Goal: Information Seeking & Learning: Learn about a topic

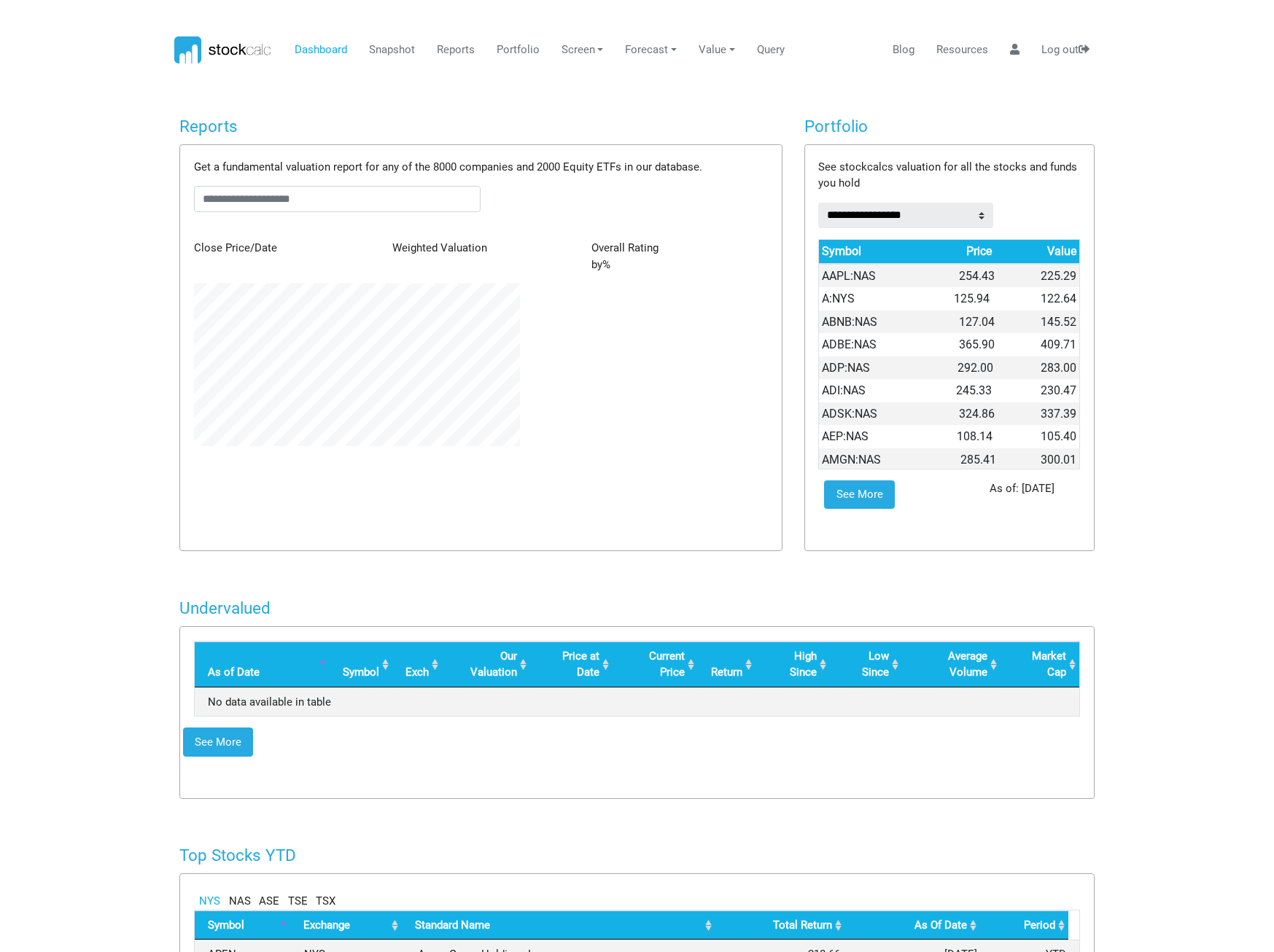
scroll to position [163, 347]
click at [439, 50] on link "Reports" at bounding box center [455, 50] width 49 height 28
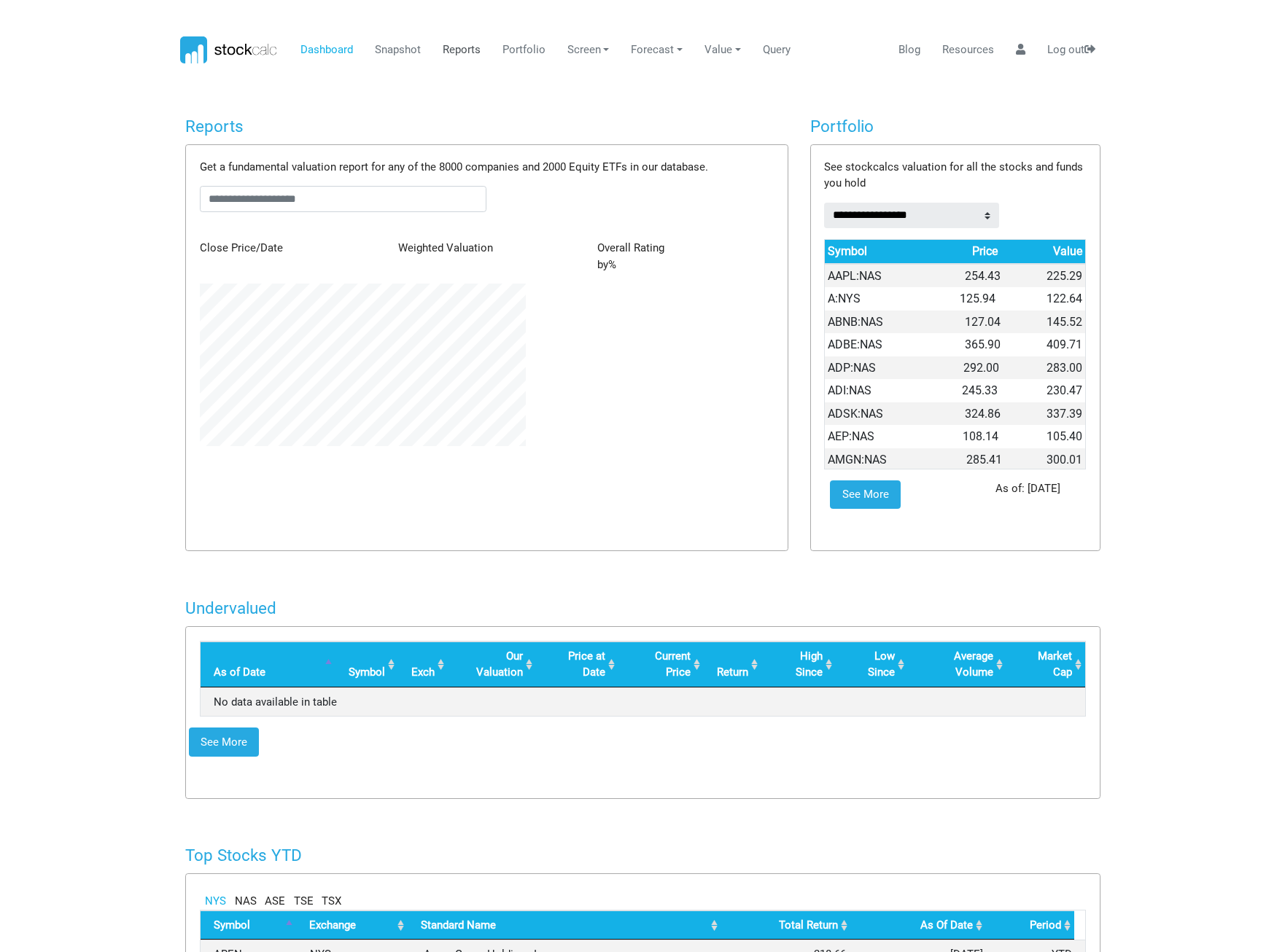
scroll to position [0, 0]
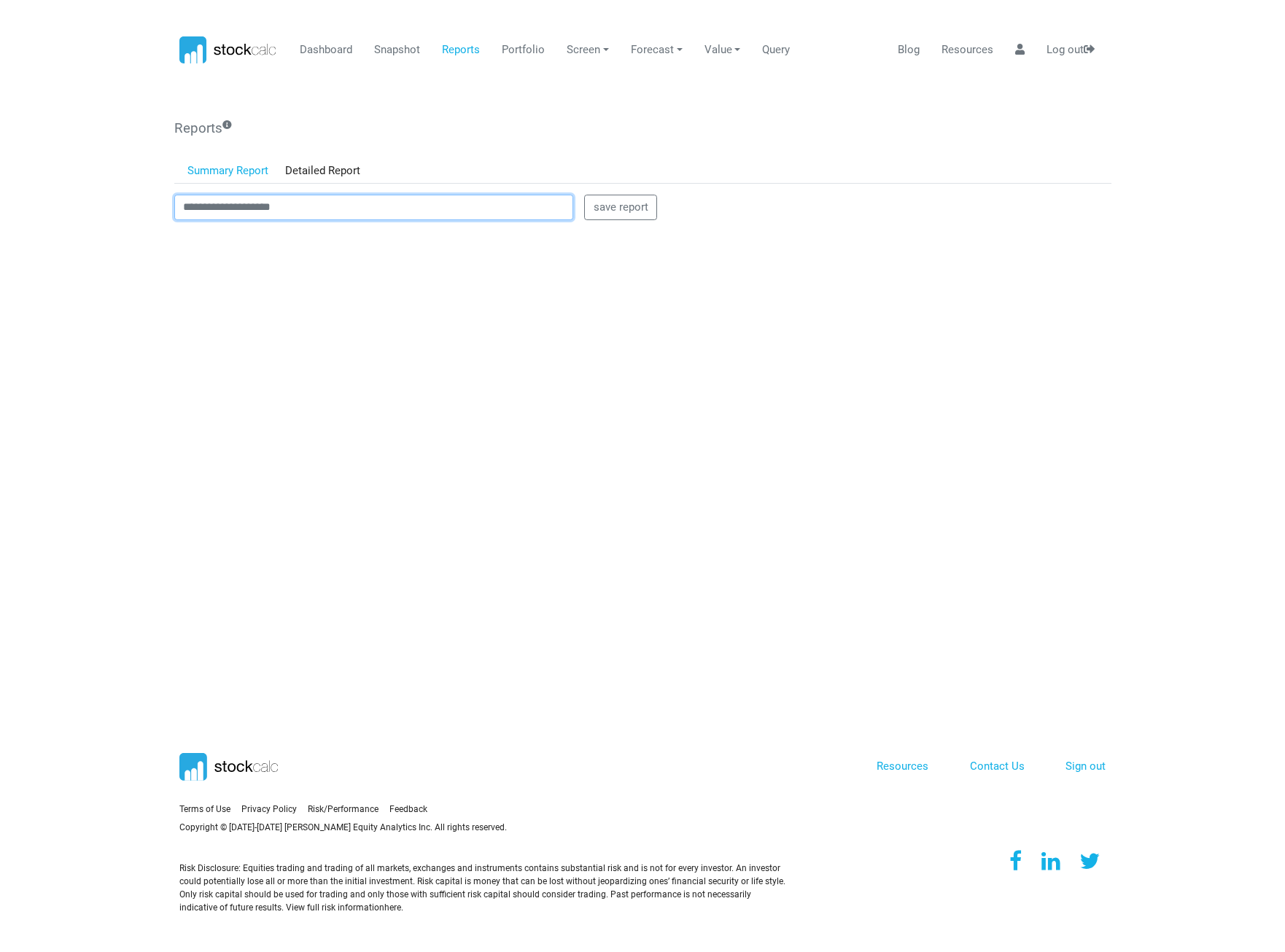
click at [272, 215] on input "text" at bounding box center [374, 208] width 399 height 26
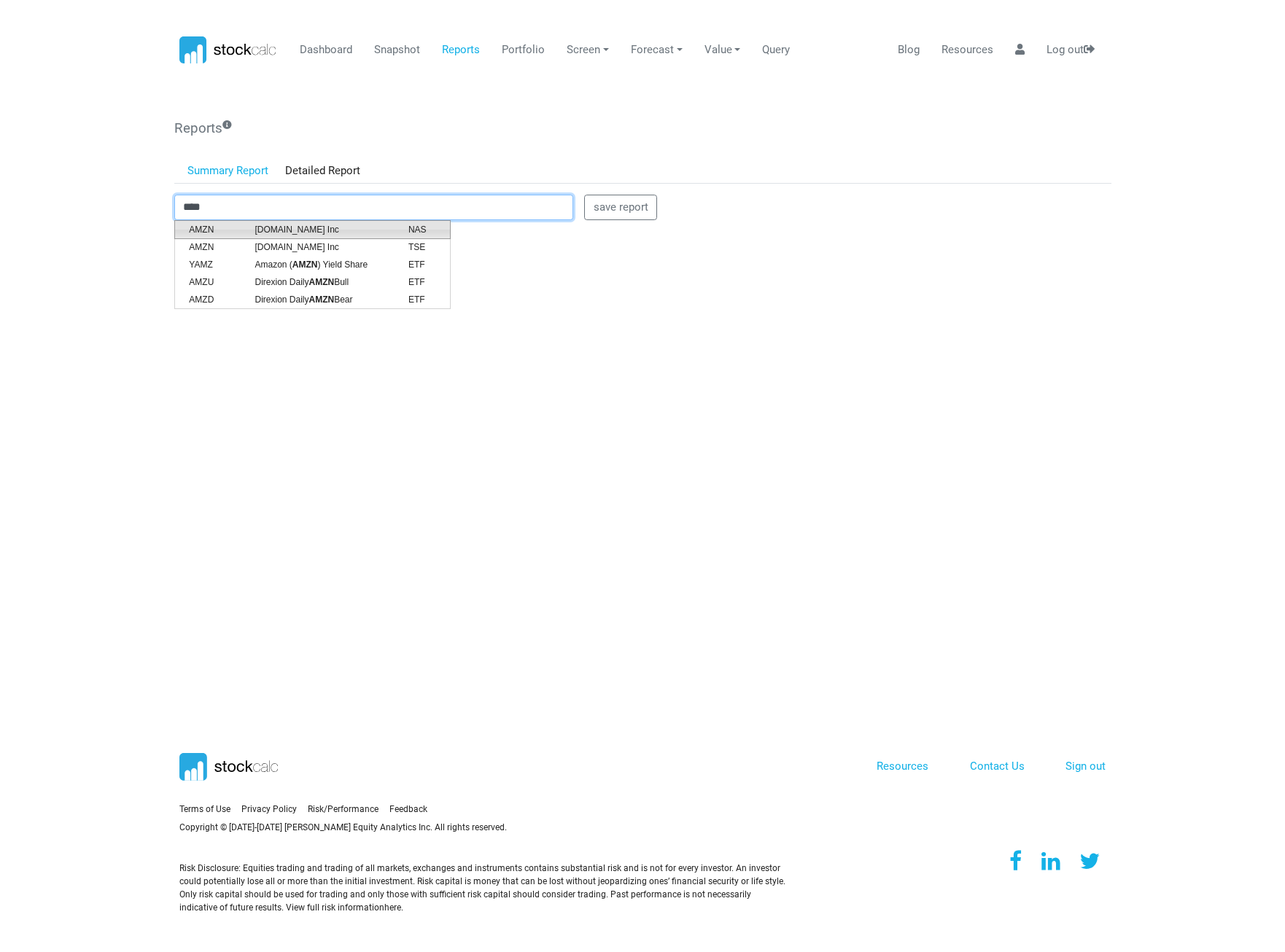
click at [273, 226] on span "[DOMAIN_NAME] Inc" at bounding box center [320, 229] width 153 height 13
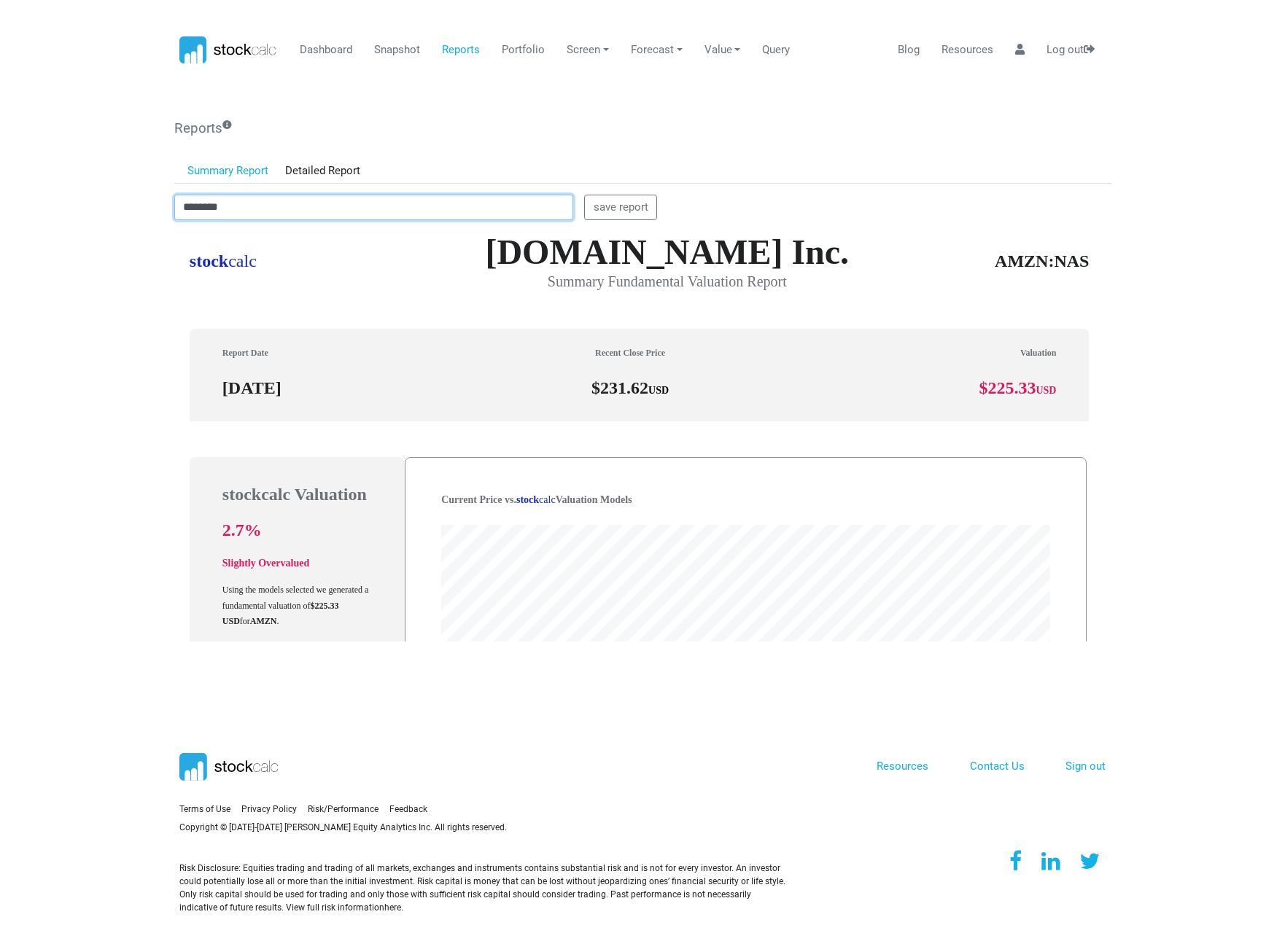
scroll to position [416, 926]
drag, startPoint x: 251, startPoint y: 206, endPoint x: 161, endPoint y: 203, distance: 90.0
click at [161, 203] on body "Dashboard Snapshot Reports Portfolio Screen Stock Screener Sector ETF Industry …" at bounding box center [642, 476] width 1285 height 952
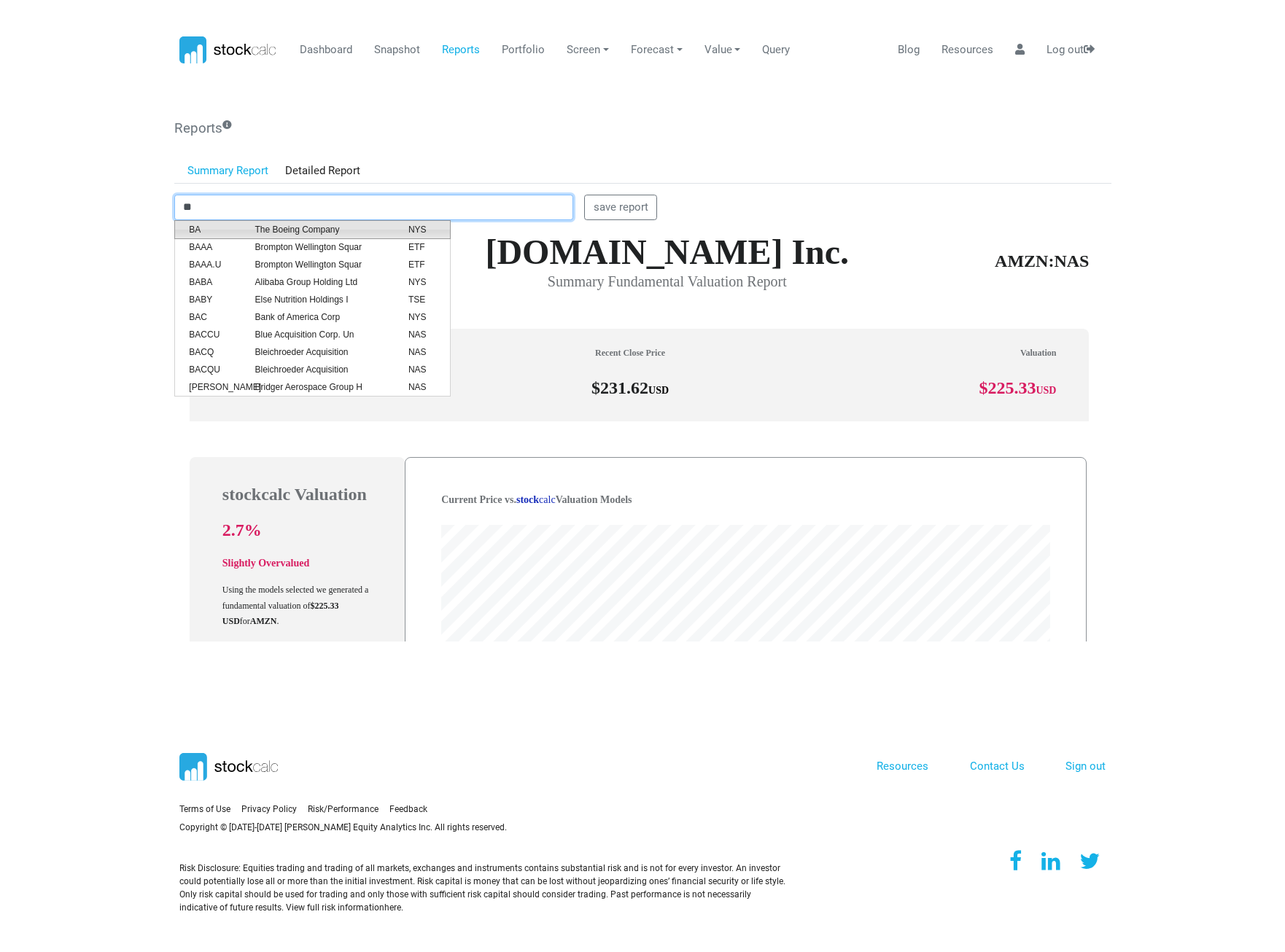
click at [281, 229] on span "The Boeing Company" at bounding box center [320, 229] width 153 height 13
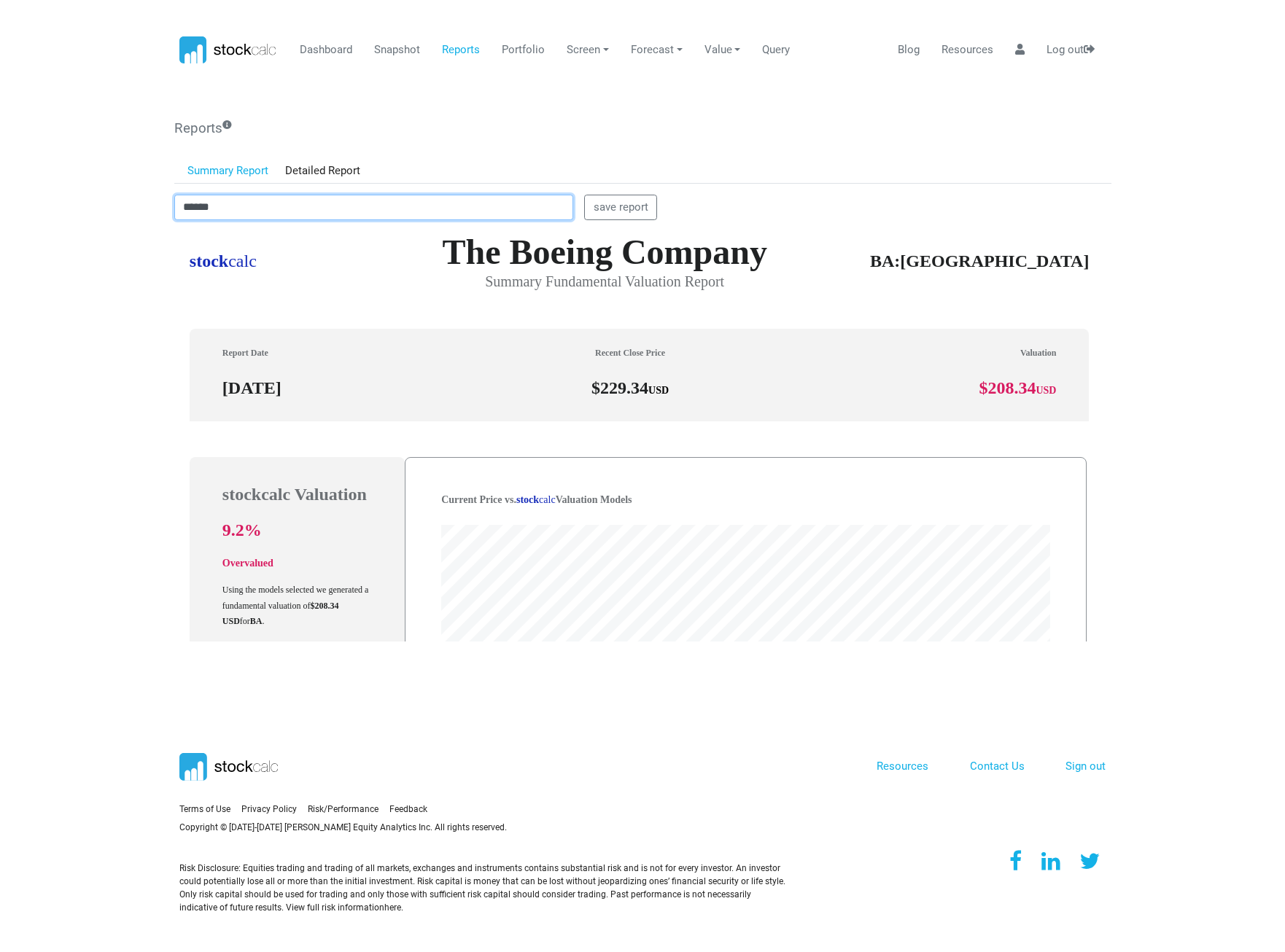
drag, startPoint x: 319, startPoint y: 211, endPoint x: 77, endPoint y: 229, distance: 242.7
click at [77, 229] on body "Dashboard Snapshot Reports Portfolio Screen Stock Screener Sector ETF Industry …" at bounding box center [642, 476] width 1285 height 952
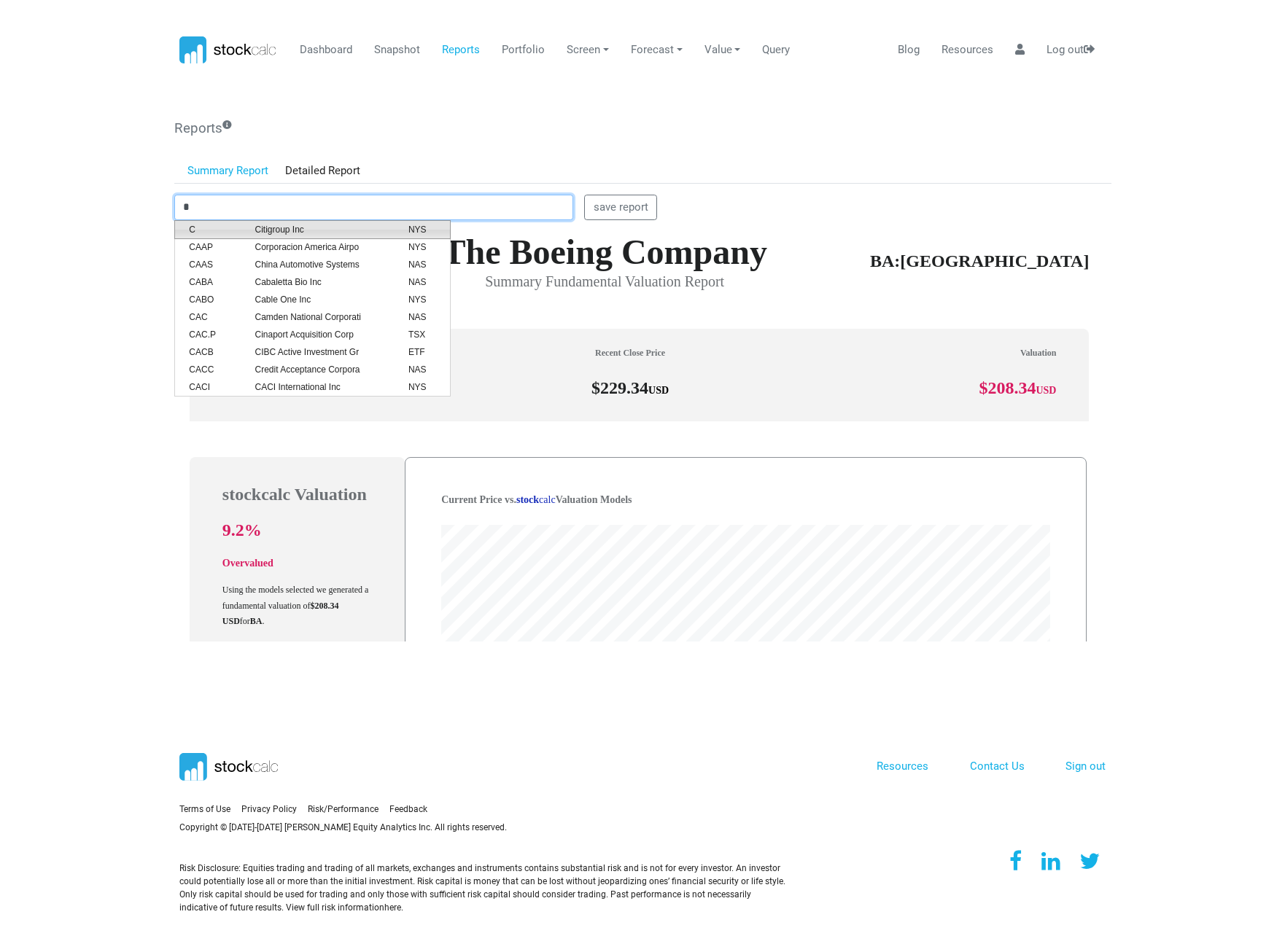
click at [253, 232] on span "Citigroup Inc" at bounding box center [320, 229] width 153 height 13
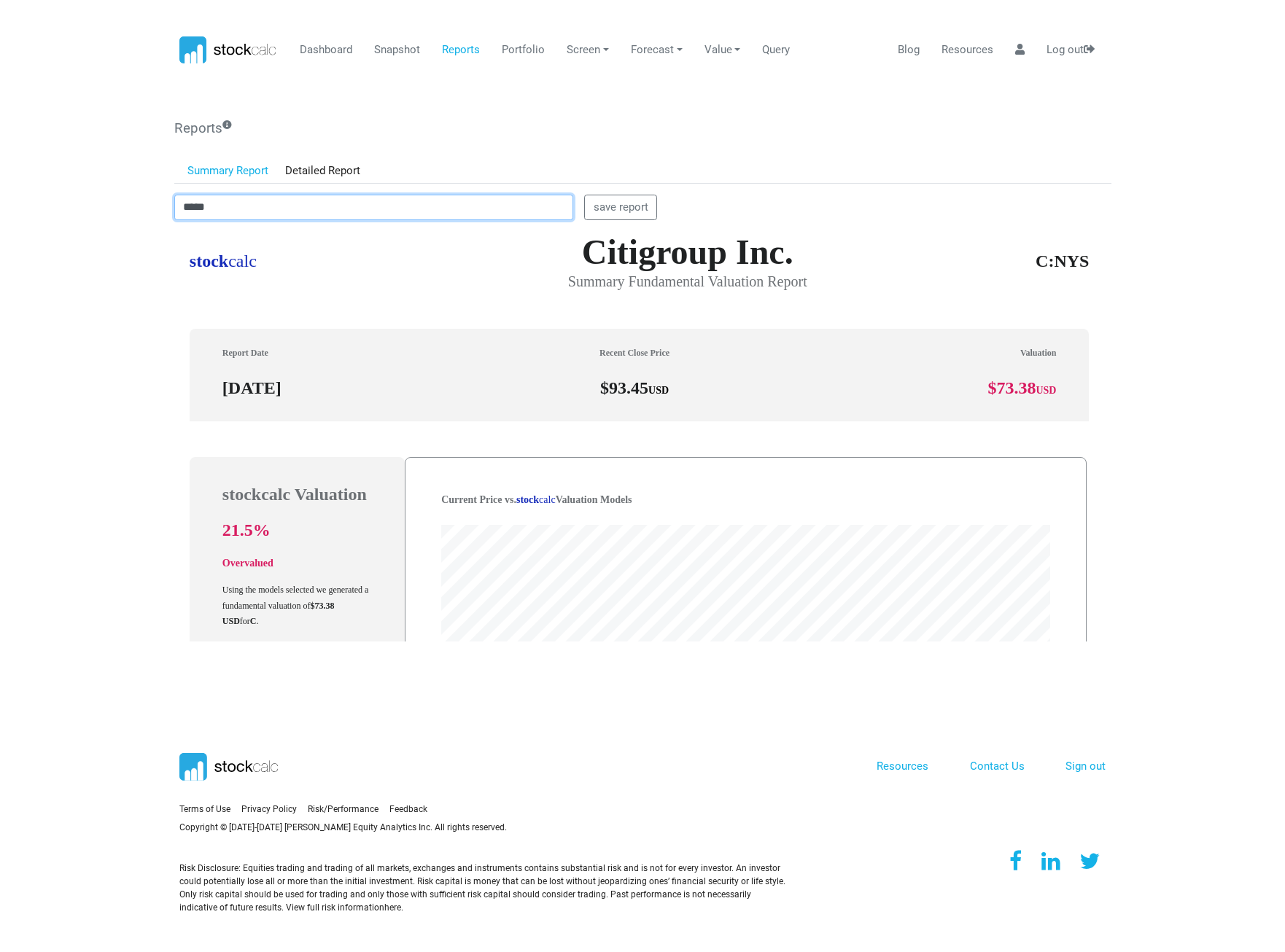
drag, startPoint x: 238, startPoint y: 209, endPoint x: 81, endPoint y: 209, distance: 157.0
click at [81, 209] on body "Dashboard Snapshot Reports Portfolio Screen Stock Screener Sector ETF Industry …" at bounding box center [642, 476] width 1285 height 952
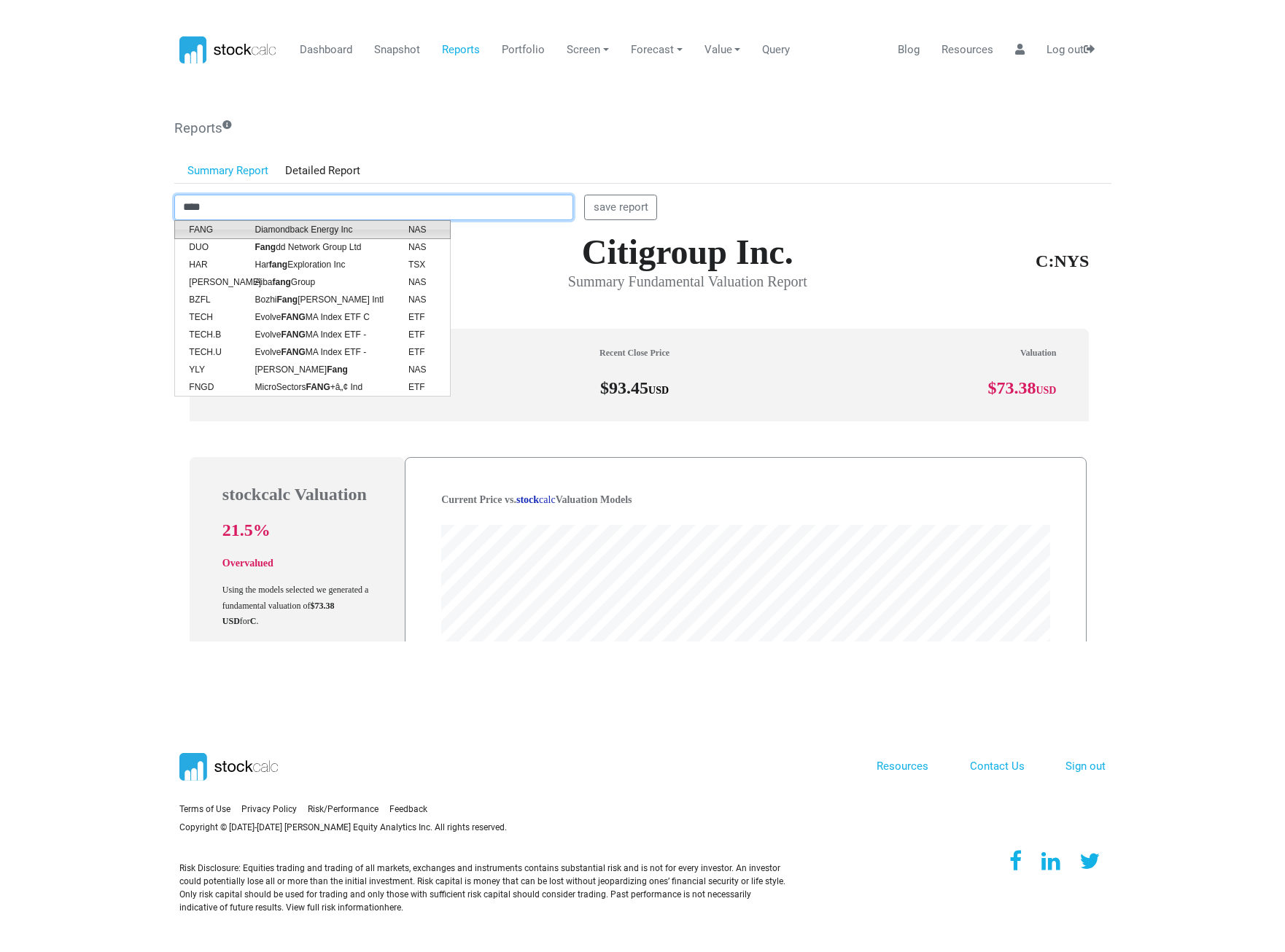
click at [276, 228] on span "Diamondback Energy Inc" at bounding box center [320, 229] width 153 height 13
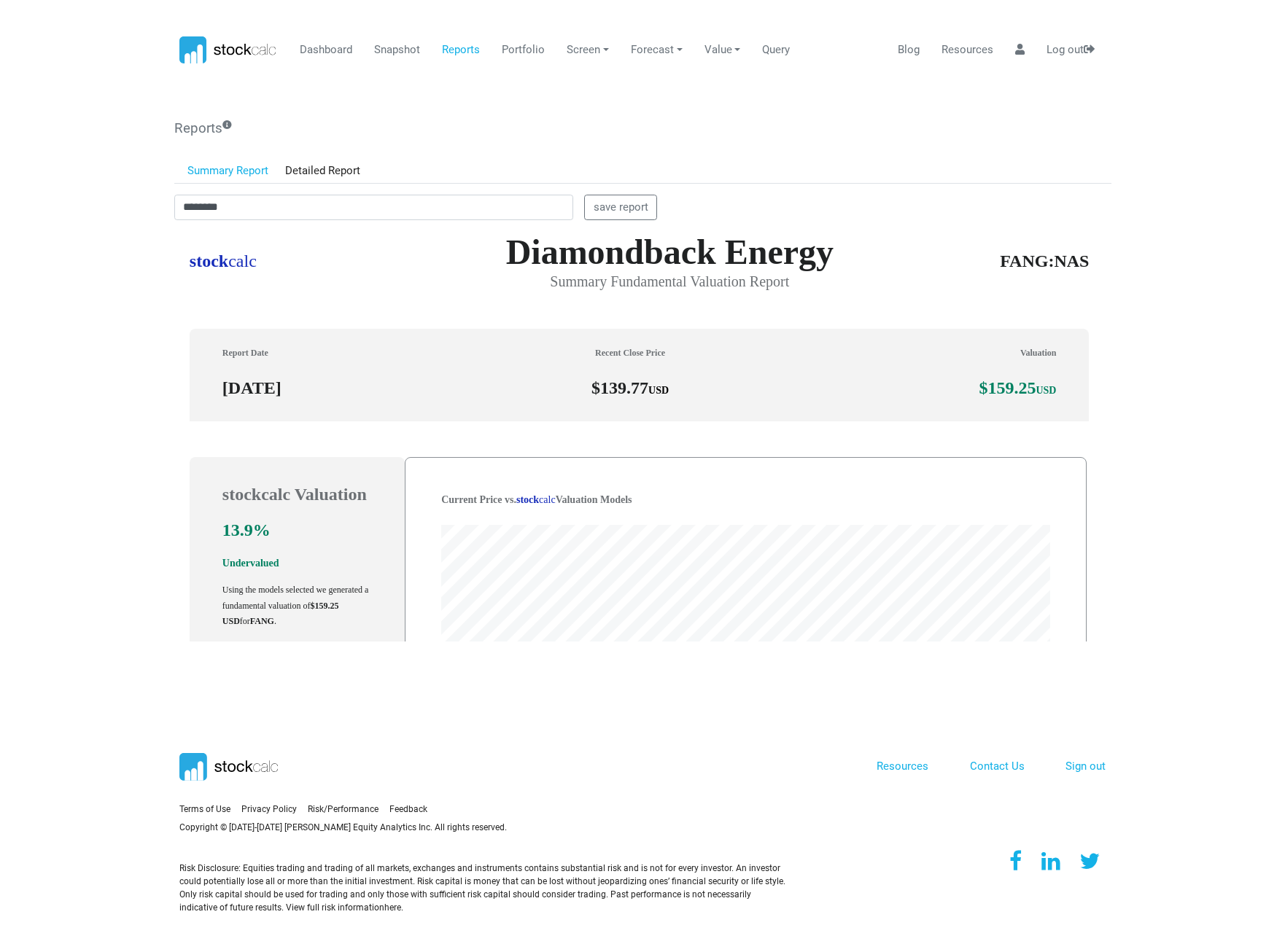
click at [301, 188] on div "Reports Summary Report Detailed Report ******** save report save report" at bounding box center [643, 383] width 937 height 526
drag, startPoint x: 256, startPoint y: 205, endPoint x: 112, endPoint y: 214, distance: 144.3
click at [112, 214] on body "Dashboard Snapshot Reports Portfolio Screen Stock Screener Sector ETF Industry …" at bounding box center [642, 476] width 1285 height 952
click at [257, 228] on span "iShares Core S&P 500 ETF" at bounding box center [320, 229] width 153 height 13
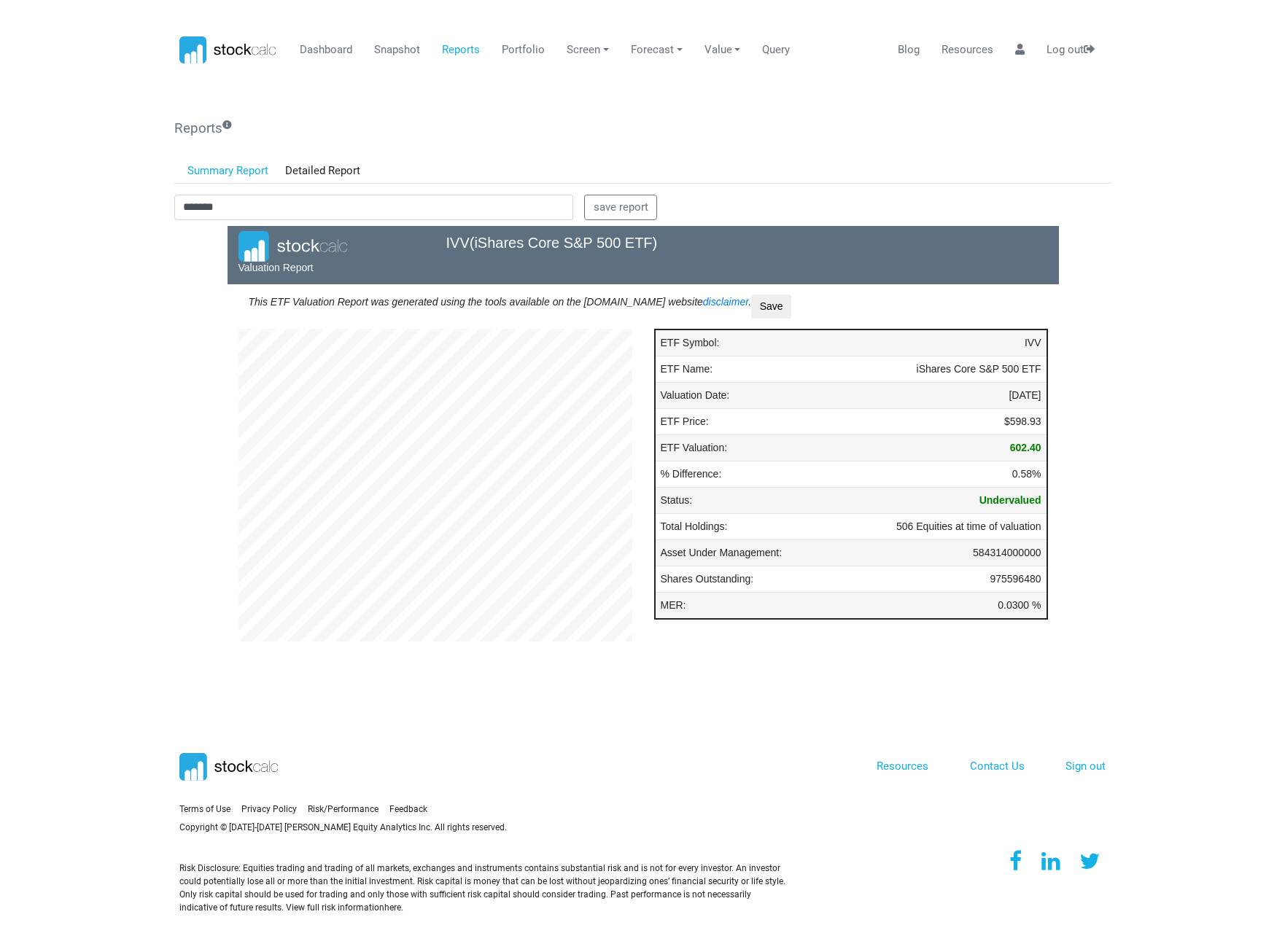
scroll to position [394, 416]
drag, startPoint x: 234, startPoint y: 202, endPoint x: 90, endPoint y: 205, distance: 144.0
click at [90, 205] on body "Dashboard Snapshot Reports Portfolio Screen Stock Screener Sector ETF Industry …" at bounding box center [642, 476] width 1285 height 952
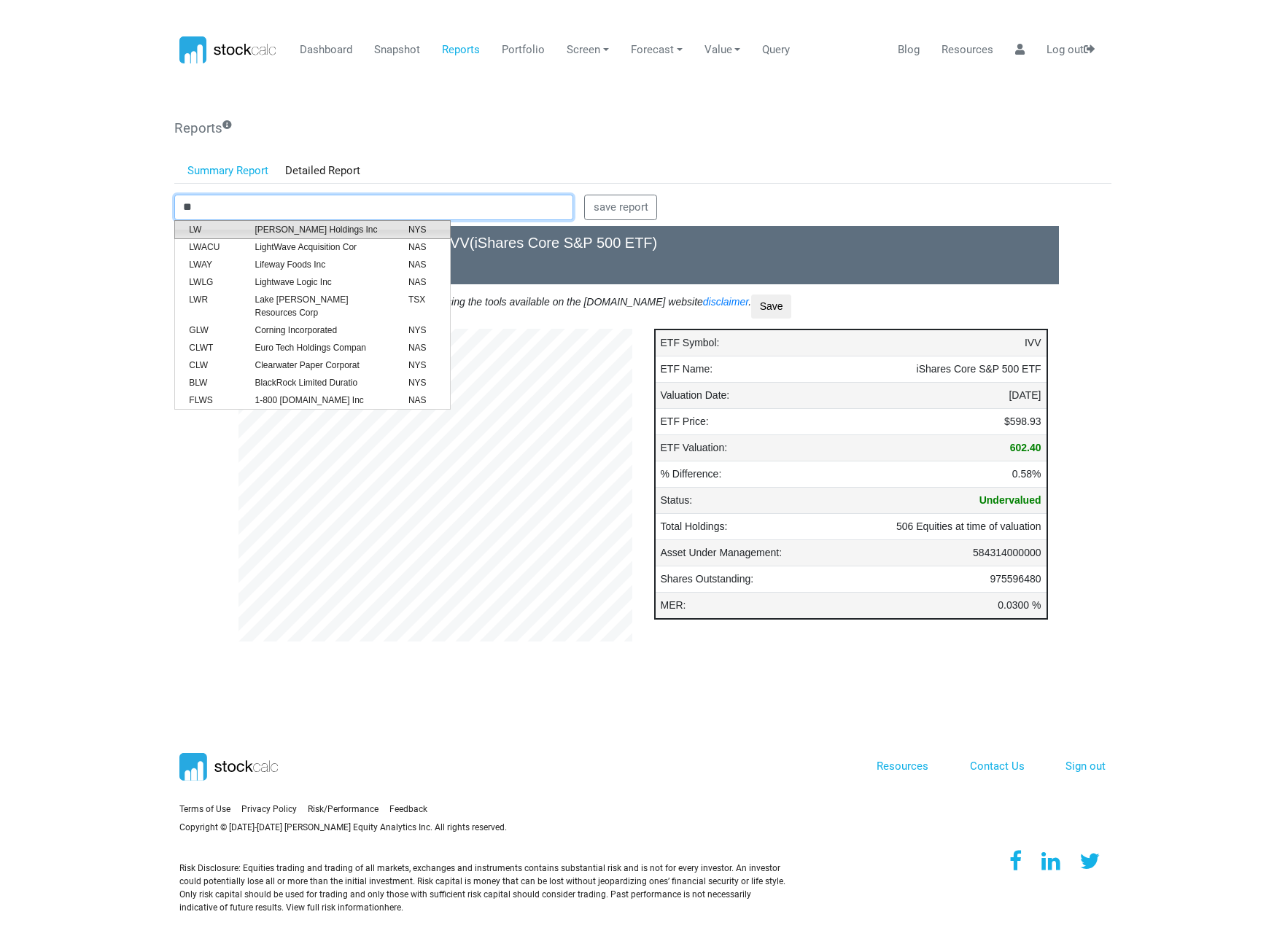
click at [337, 229] on span "[PERSON_NAME] Holdings Inc" at bounding box center [320, 229] width 153 height 13
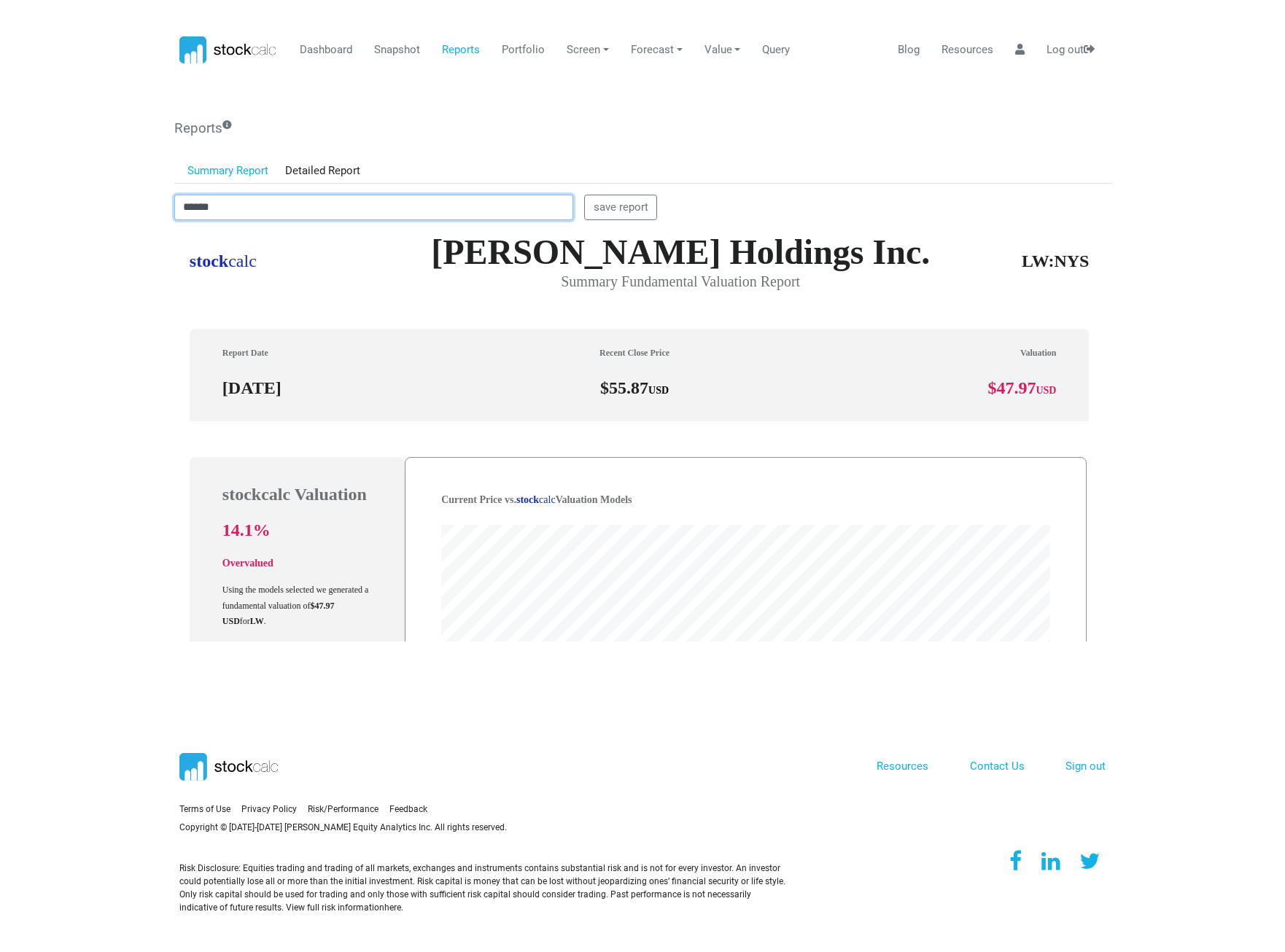
scroll to position [416, 926]
drag, startPoint x: 171, startPoint y: 202, endPoint x: 102, endPoint y: 212, distance: 69.7
click at [102, 212] on body "Dashboard Snapshot Reports Portfolio Screen Stock Screener Sector ETF Industry …" at bounding box center [642, 476] width 1285 height 952
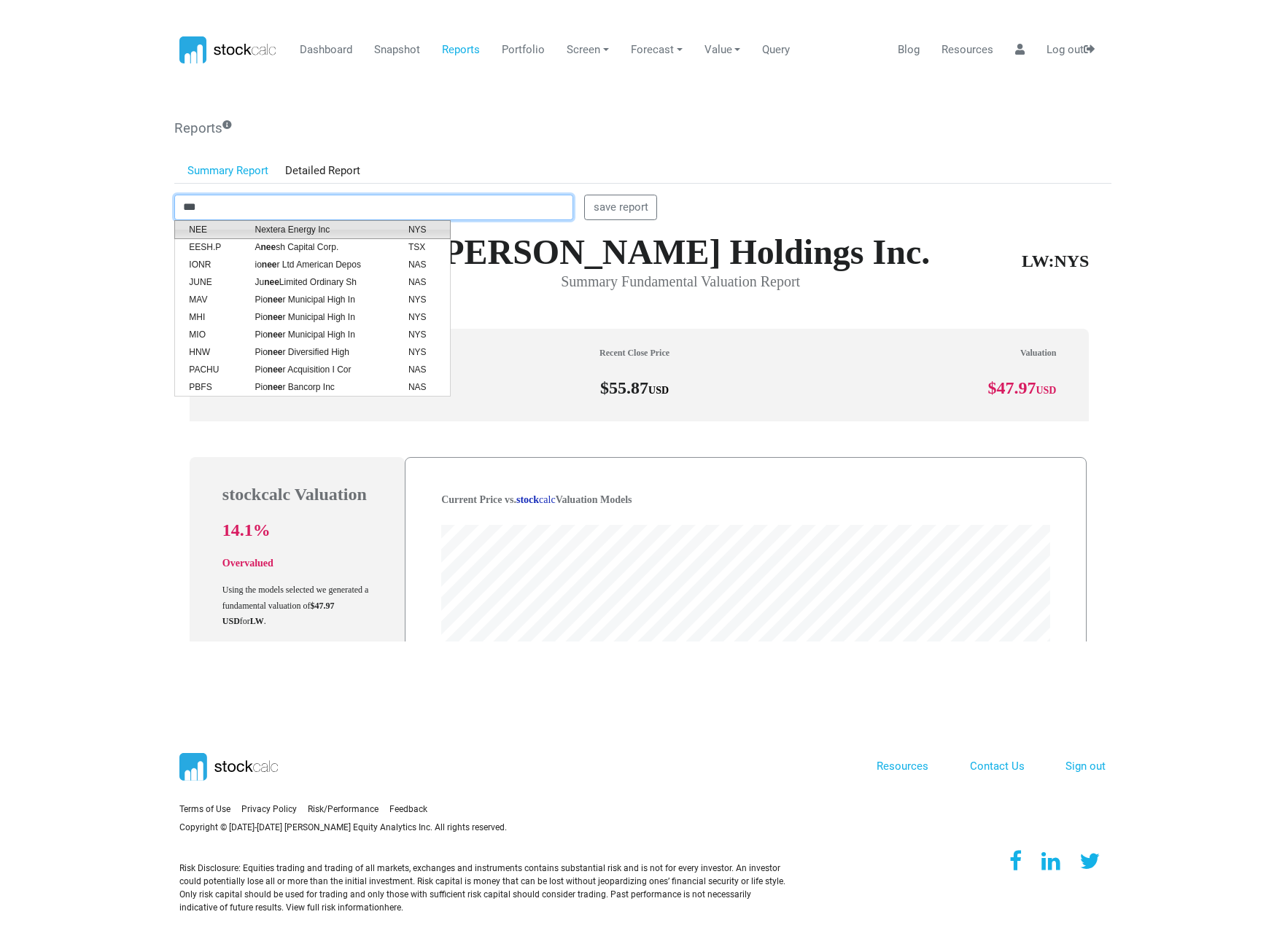
click at [274, 231] on span "Nextera Energy Inc" at bounding box center [320, 229] width 153 height 13
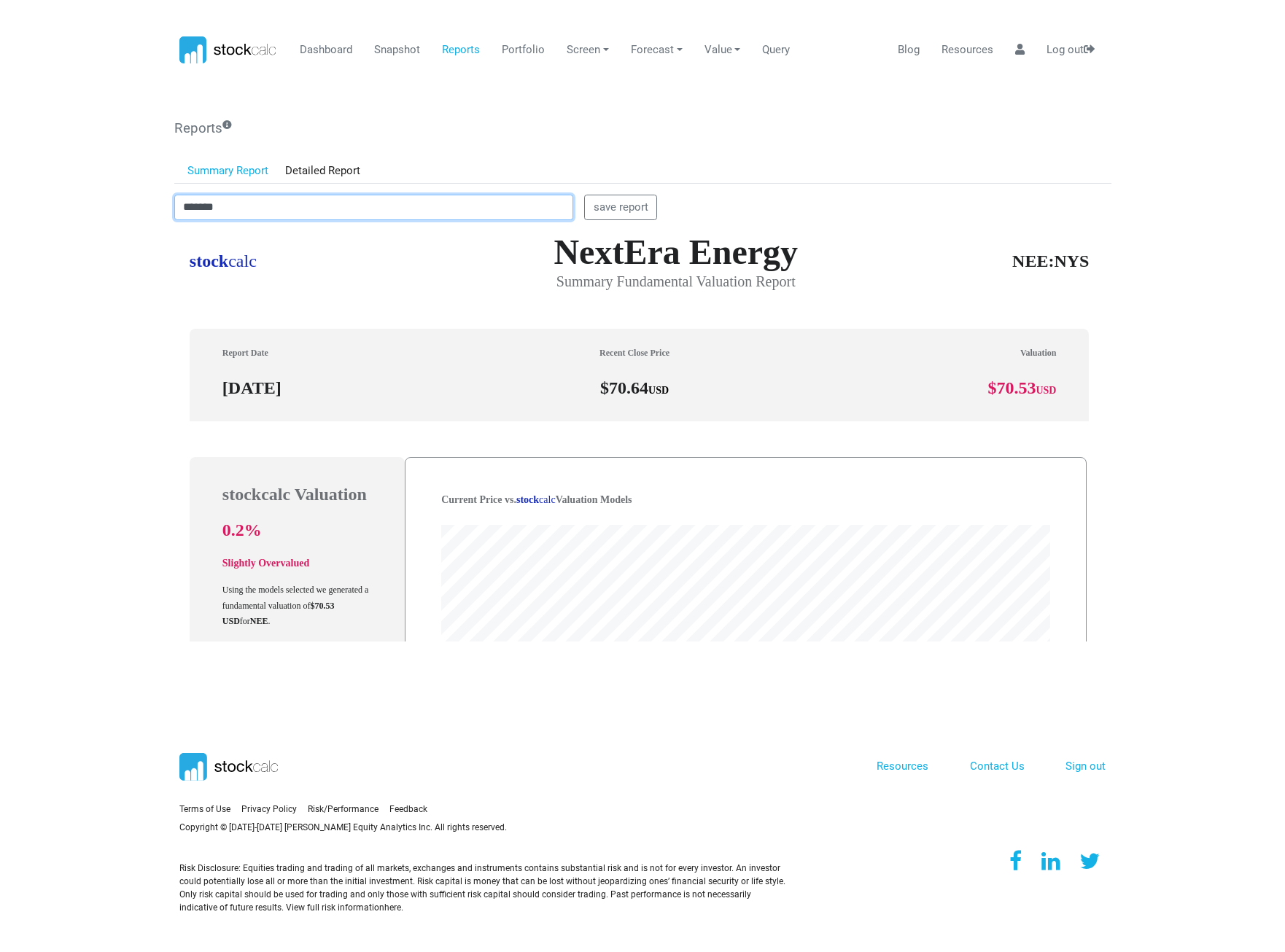
drag, startPoint x: 254, startPoint y: 197, endPoint x: 49, endPoint y: 220, distance: 206.3
click at [49, 220] on body "Dashboard Snapshot Reports Portfolio Screen Stock Screener Sector ETF Industry …" at bounding box center [642, 476] width 1285 height 952
click at [302, 226] on span "Occidental Petroleum Corp" at bounding box center [320, 229] width 153 height 13
drag, startPoint x: 267, startPoint y: 207, endPoint x: 137, endPoint y: 217, distance: 130.4
click at [137, 217] on body "Dashboard Snapshot Reports Portfolio Screen Stock Screener Sector ETF Industry …" at bounding box center [642, 476] width 1285 height 952
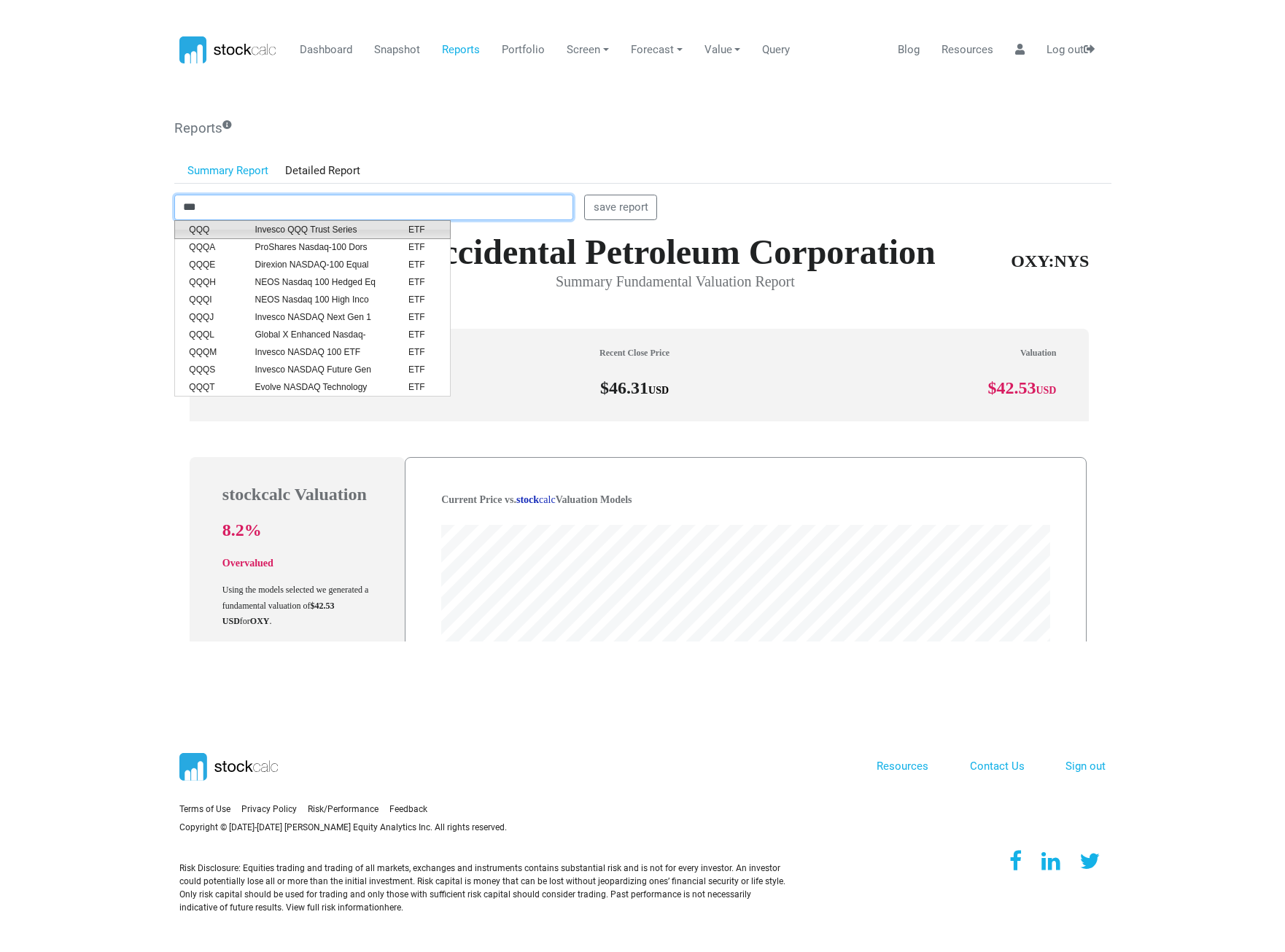
click at [337, 229] on span "Invesco QQQ Trust Series" at bounding box center [320, 229] width 153 height 13
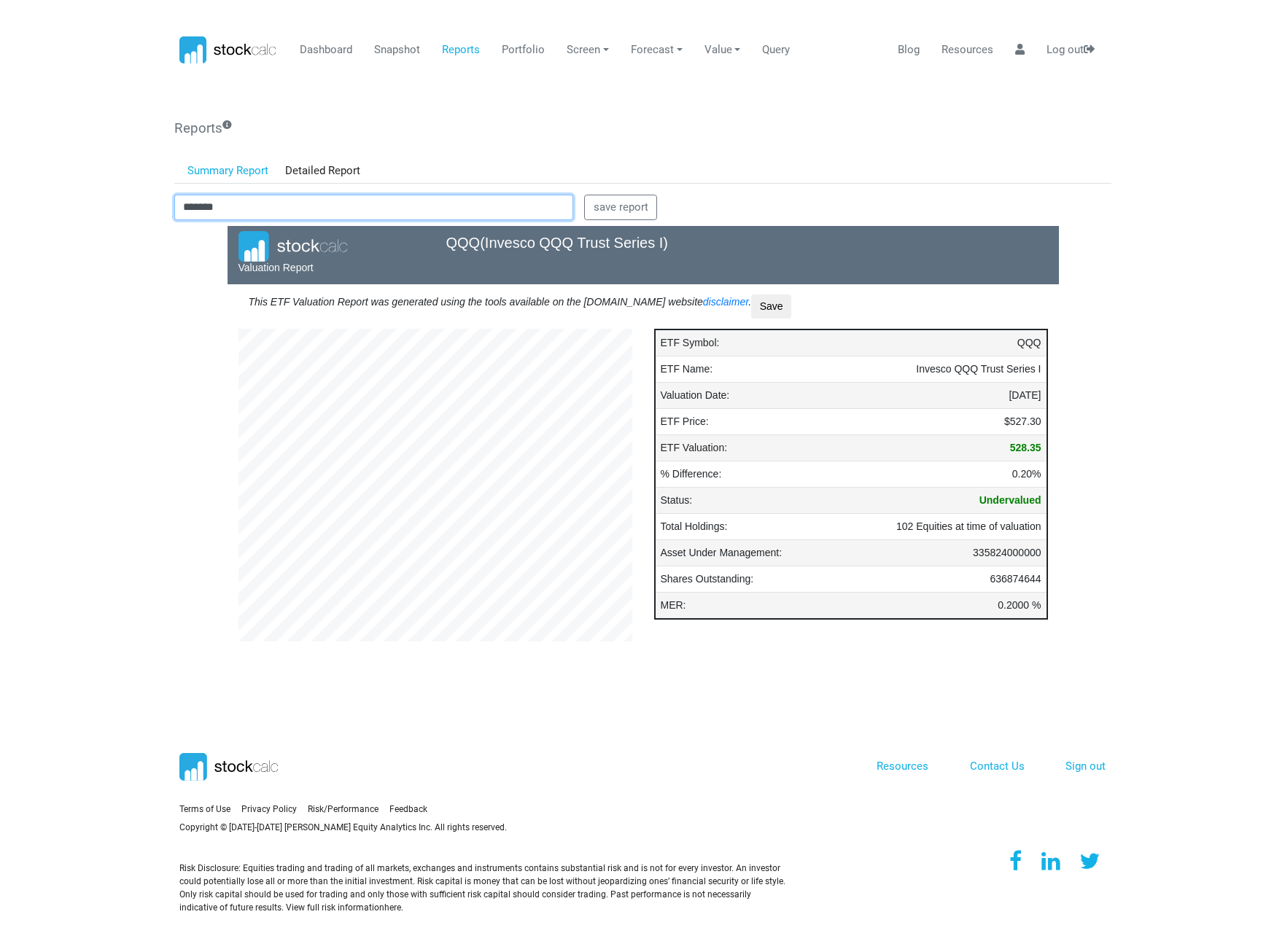
scroll to position [394, 416]
drag, startPoint x: 247, startPoint y: 199, endPoint x: 145, endPoint y: 199, distance: 102.0
click at [145, 199] on body "Dashboard Snapshot Reports Portfolio Screen Stock Screener Sector ETF Industry …" at bounding box center [642, 476] width 1285 height 952
click at [240, 226] on span "RDDT" at bounding box center [210, 229] width 66 height 13
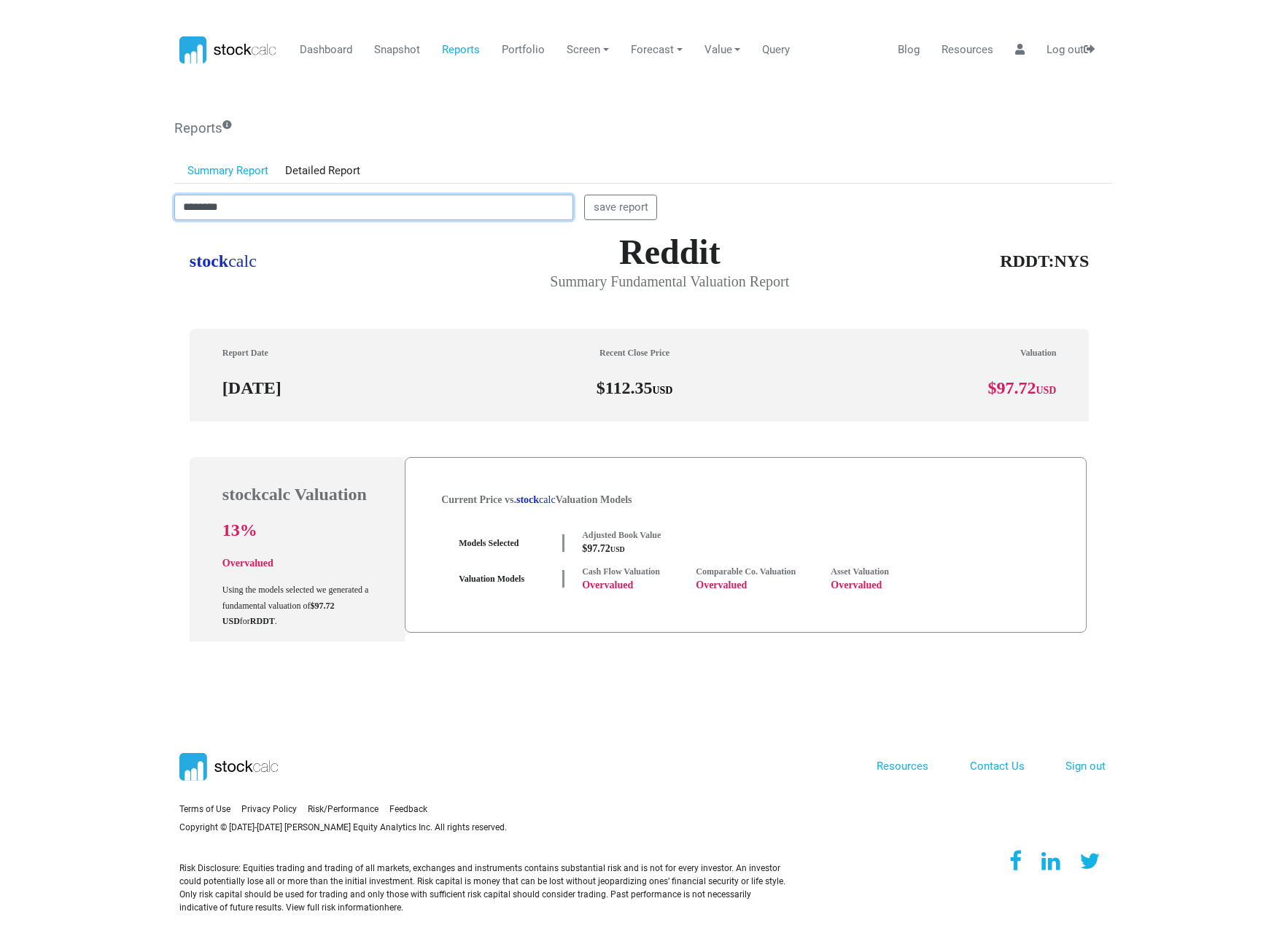
drag, startPoint x: 288, startPoint y: 205, endPoint x: 64, endPoint y: 211, distance: 224.1
click at [64, 211] on body "Dashboard Snapshot Reports Portfolio Screen Stock Screener Sector ETF Industry …" at bounding box center [642, 476] width 1285 height 952
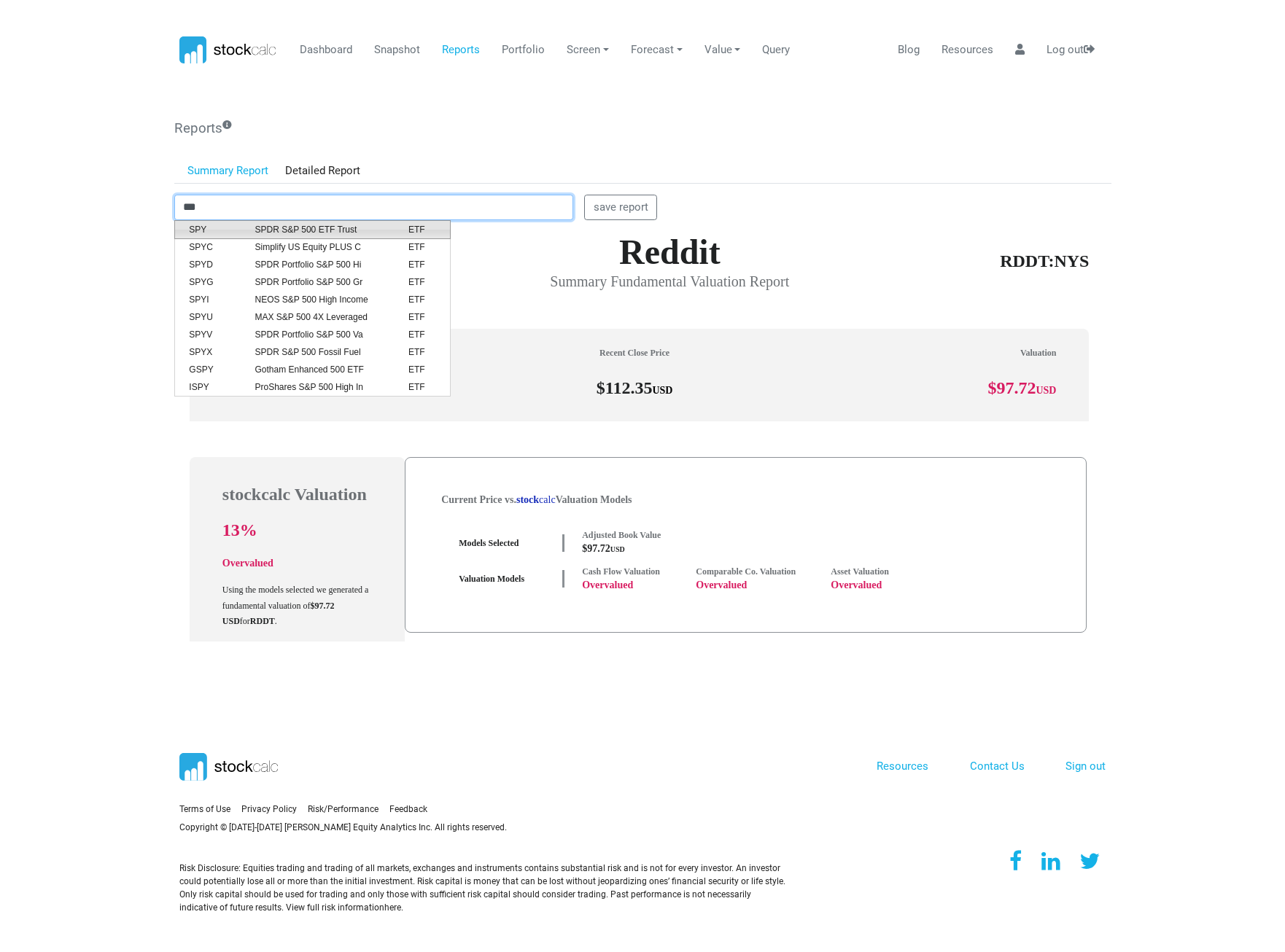
click at [308, 226] on span "SPDR S&P 500 ETF Trust" at bounding box center [320, 229] width 153 height 13
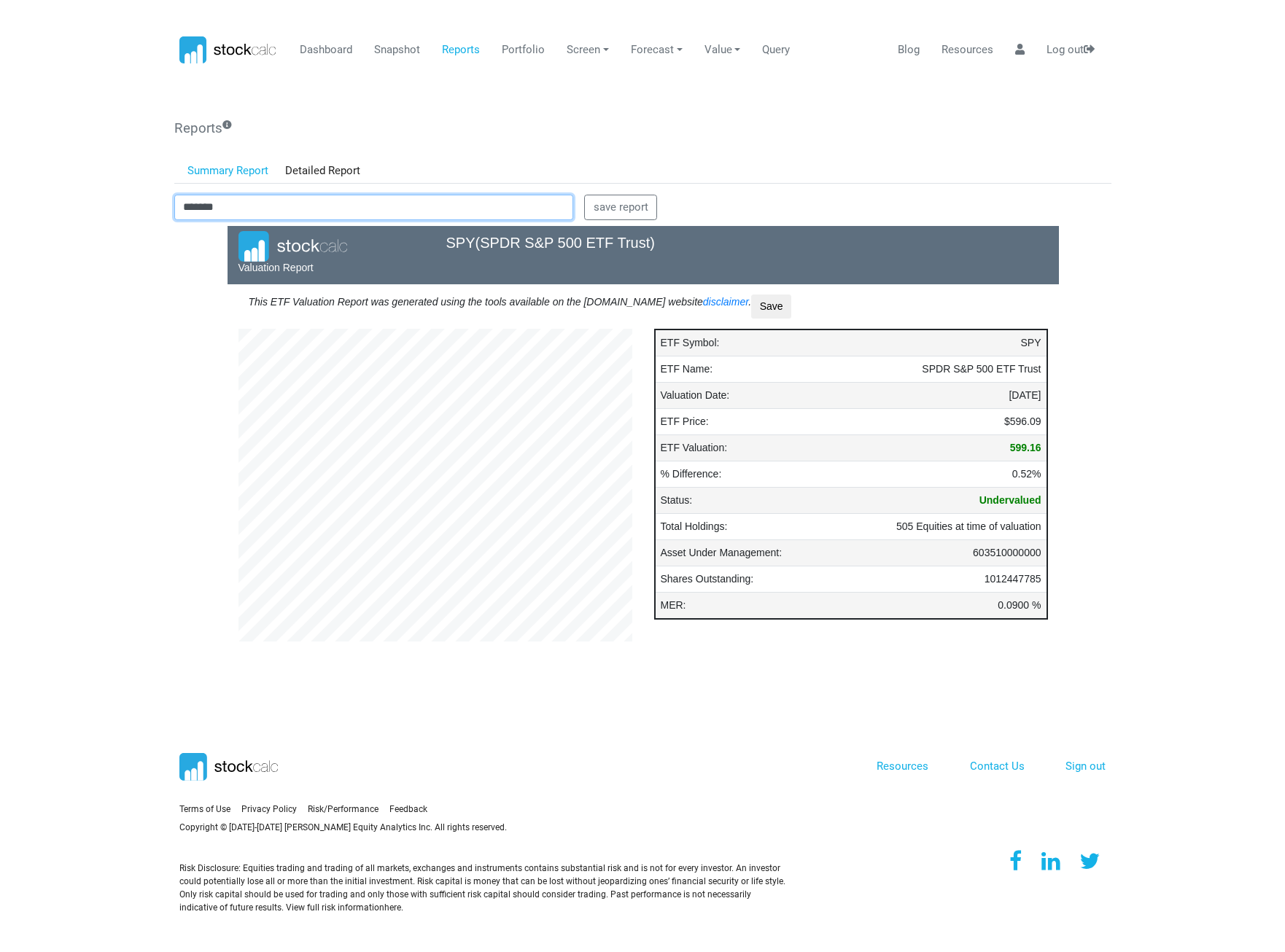
drag, startPoint x: 233, startPoint y: 201, endPoint x: 111, endPoint y: 204, distance: 122.0
click at [111, 204] on body "Dashboard Snapshot Reports Portfolio Screen Stock Screener Sector ETF Industry …" at bounding box center [642, 476] width 1285 height 952
click at [302, 225] on span "Targa Resources Inc" at bounding box center [320, 229] width 153 height 13
type input "********"
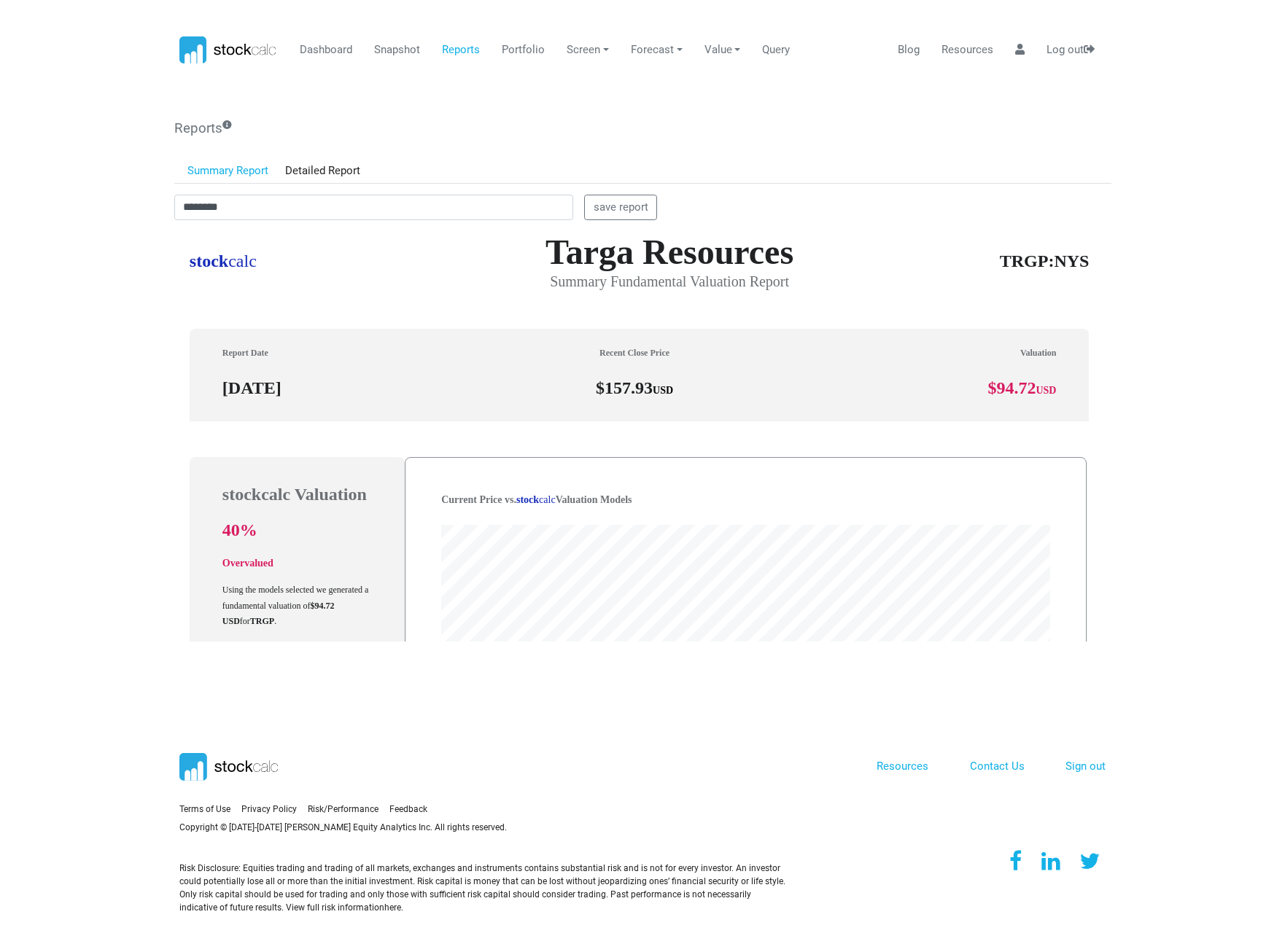
scroll to position [416, 926]
